Goal: Check status: Check status

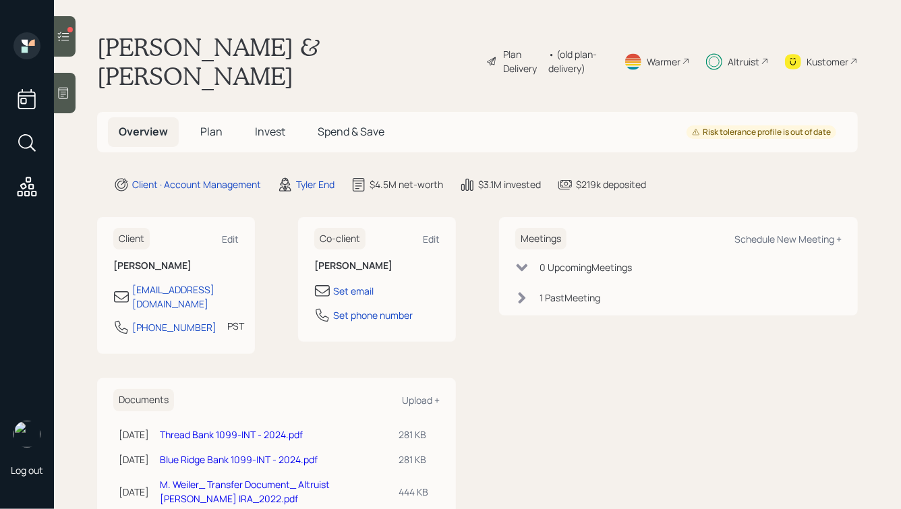
click at [337, 123] on h5 "Spend & Save" at bounding box center [351, 131] width 88 height 29
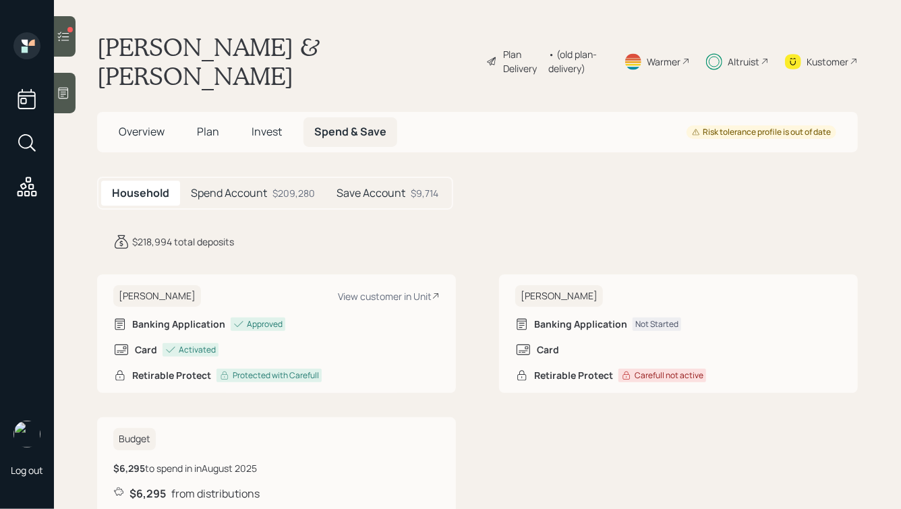
click at [271, 187] on div "Spend Account $209,280" at bounding box center [253, 193] width 146 height 25
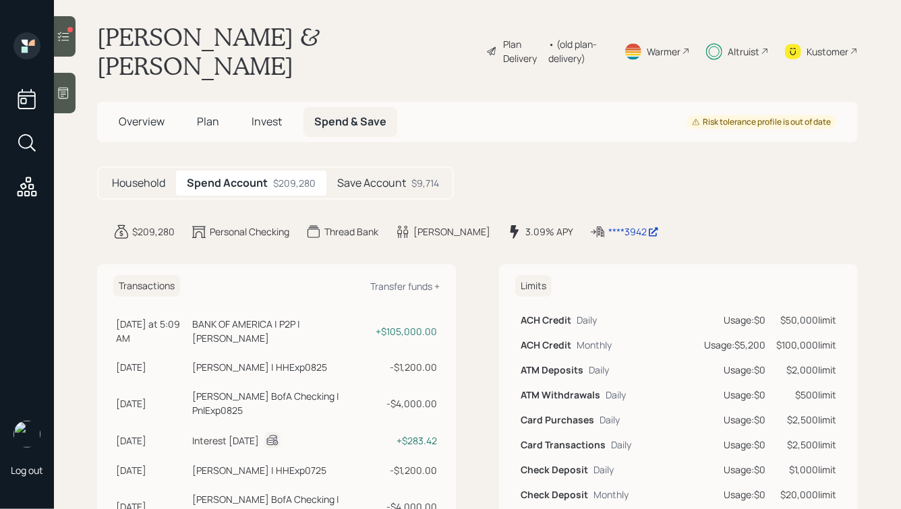
scroll to position [11, 0]
drag, startPoint x: 272, startPoint y: 335, endPoint x: 123, endPoint y: 280, distance: 158.1
click at [123, 280] on h6 "Transactions" at bounding box center [146, 285] width 67 height 22
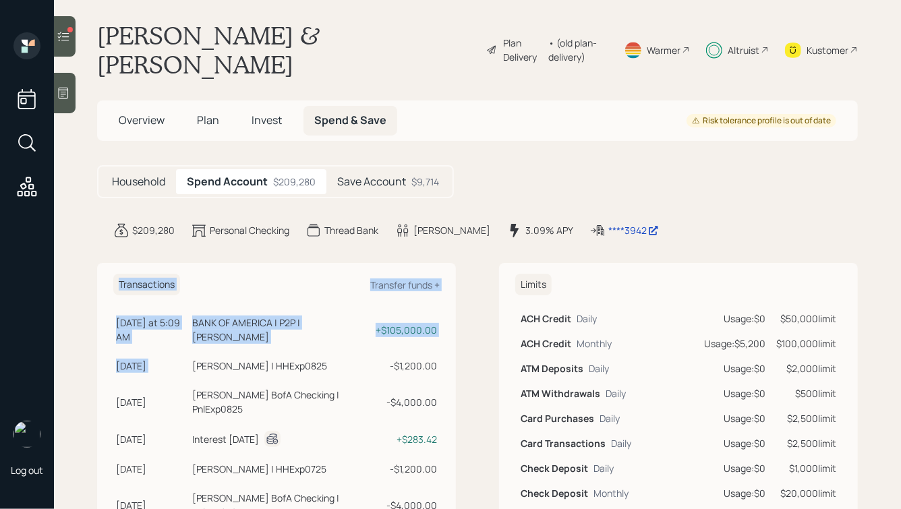
drag, startPoint x: 107, startPoint y: 276, endPoint x: 361, endPoint y: 349, distance: 265.0
